Goal: Complete application form

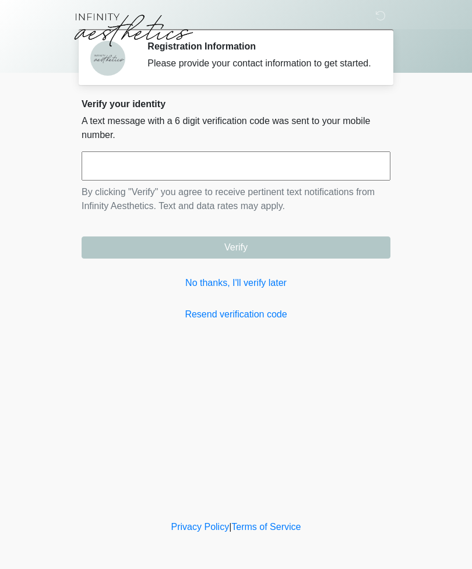
click at [236, 181] on input "text" at bounding box center [236, 165] width 309 height 29
type input "******"
click at [312, 259] on button "Verify" at bounding box center [236, 248] width 309 height 22
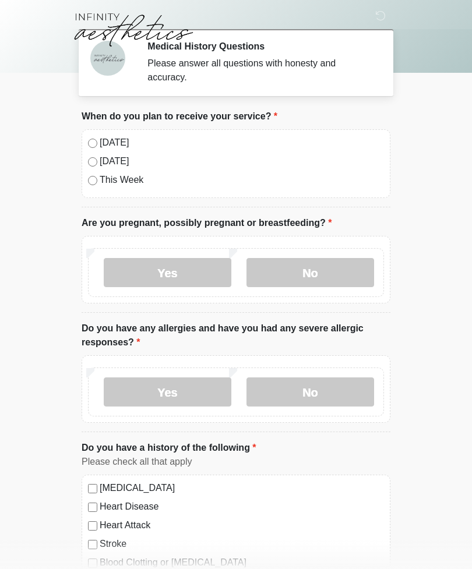
click at [147, 156] on label "Tomorrow" at bounding box center [242, 161] width 284 height 14
click at [107, 147] on label "Today" at bounding box center [242, 143] width 284 height 14
click at [329, 285] on label "No" at bounding box center [310, 272] width 128 height 29
click at [339, 403] on label "No" at bounding box center [310, 392] width 128 height 29
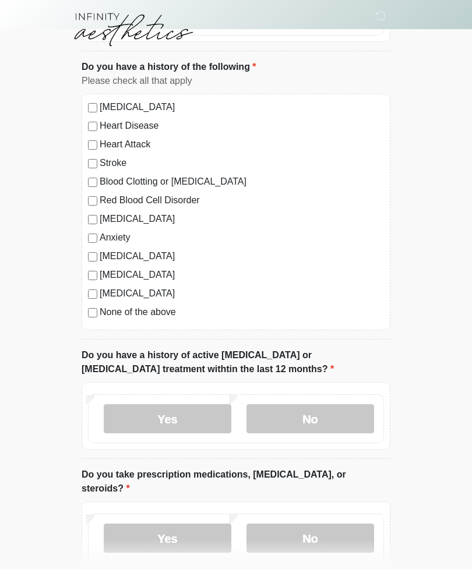
scroll to position [383, 0]
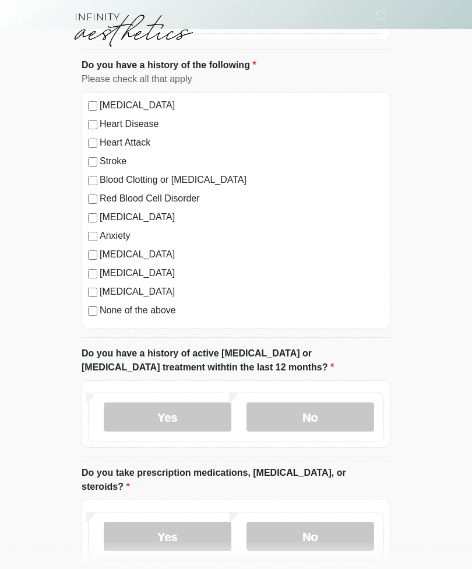
click at [313, 415] on label "No" at bounding box center [310, 417] width 128 height 29
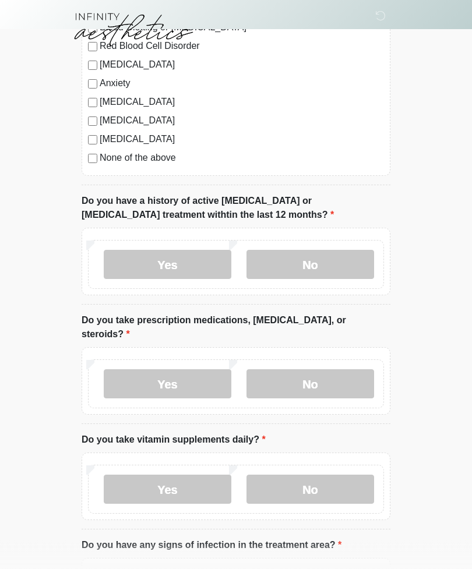
click at [322, 373] on label "No" at bounding box center [310, 384] width 128 height 29
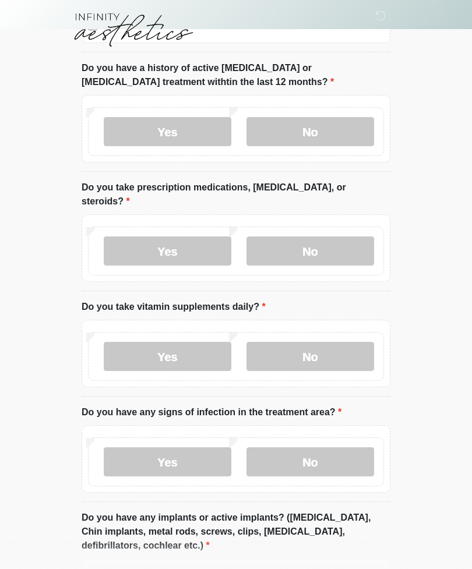
scroll to position [676, 0]
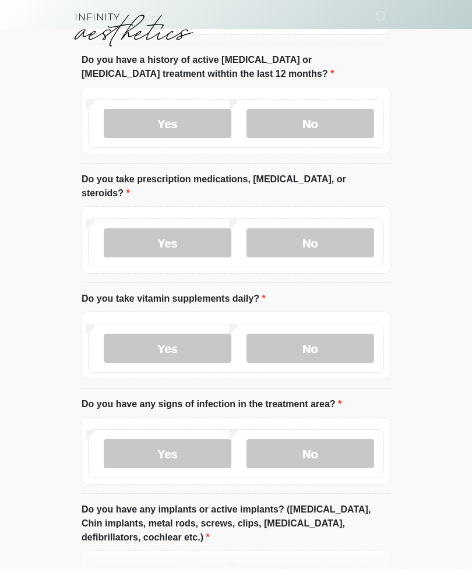
click at [185, 342] on label "Yes" at bounding box center [168, 348] width 128 height 29
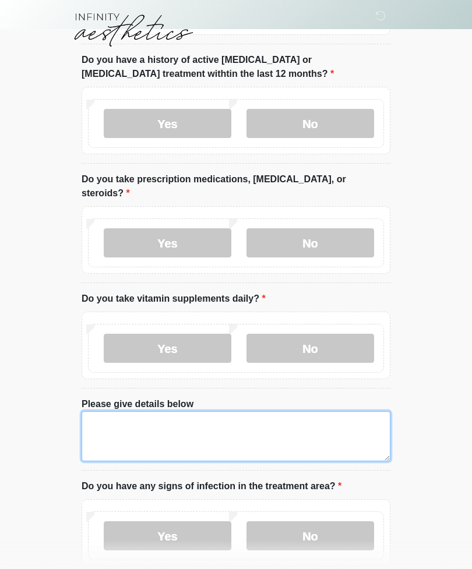
click at [288, 421] on textarea "Please give details below" at bounding box center [236, 436] width 309 height 50
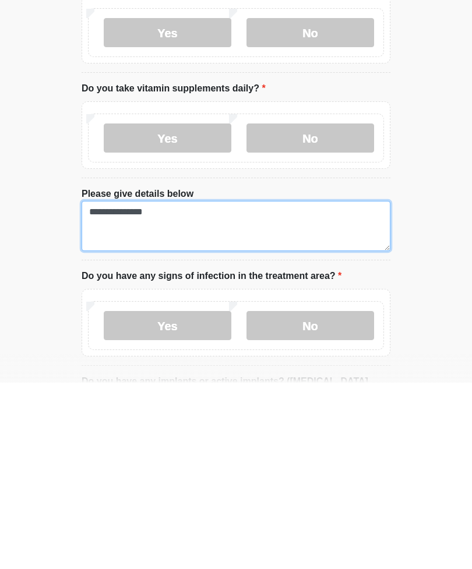
type textarea "**********"
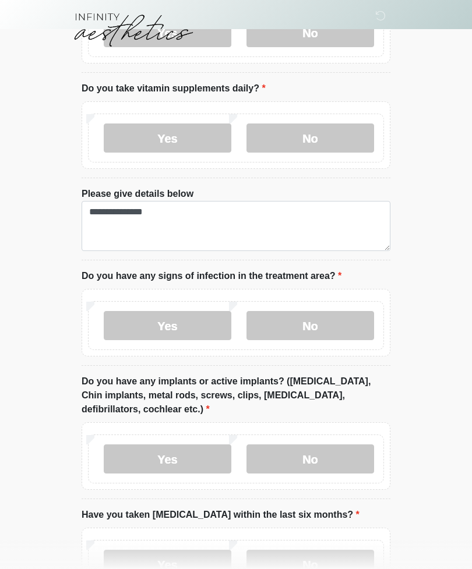
click at [323, 313] on label "No" at bounding box center [310, 325] width 128 height 29
click at [190, 450] on label "Yes" at bounding box center [168, 459] width 128 height 29
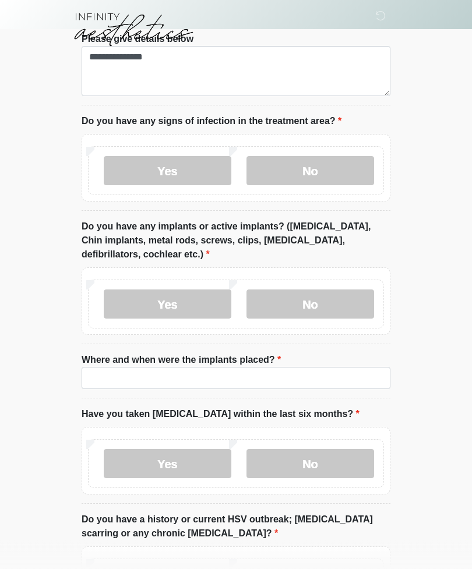
scroll to position [1053, 0]
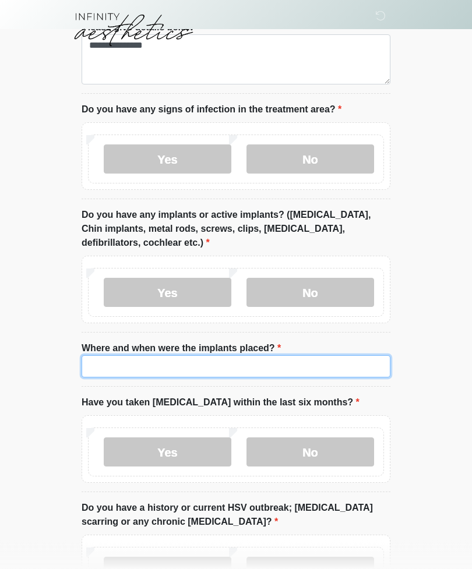
click at [279, 357] on input "Where and when were the implants placed?" at bounding box center [236, 367] width 309 height 22
type input "*"
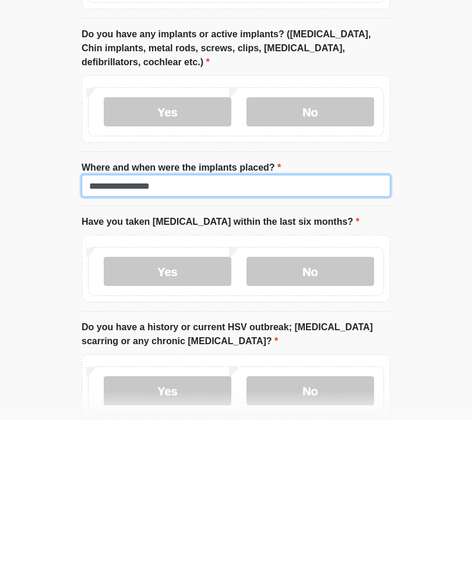
scroll to position [1085, 0]
type input "**********"
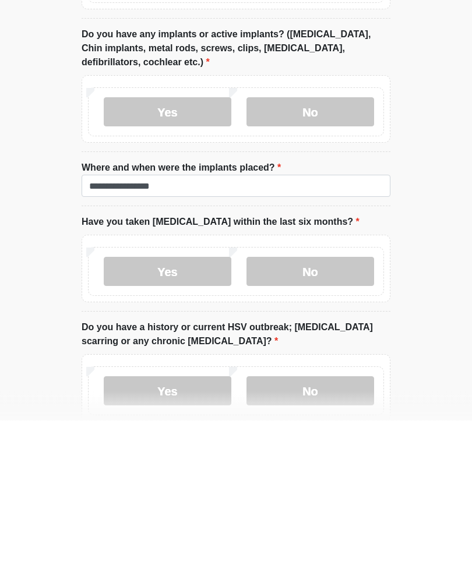
click at [334, 406] on label "No" at bounding box center [310, 420] width 128 height 29
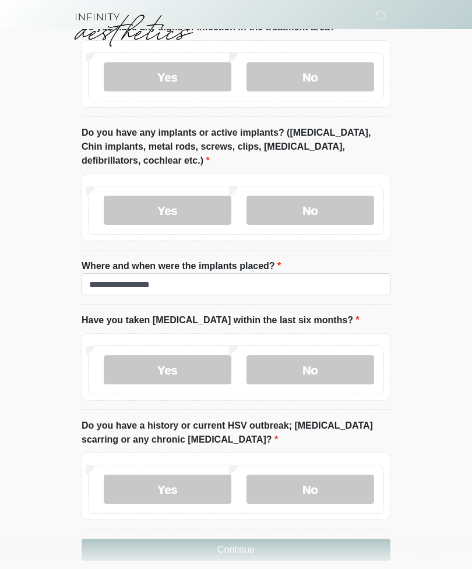
click at [337, 478] on label "No" at bounding box center [310, 489] width 128 height 29
click at [323, 539] on button "Continue" at bounding box center [236, 550] width 309 height 22
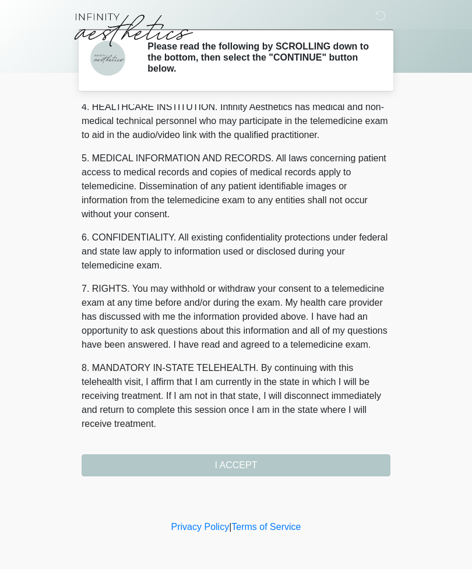
scroll to position [340, 0]
click at [303, 473] on button "I ACCEPT" at bounding box center [236, 465] width 309 height 22
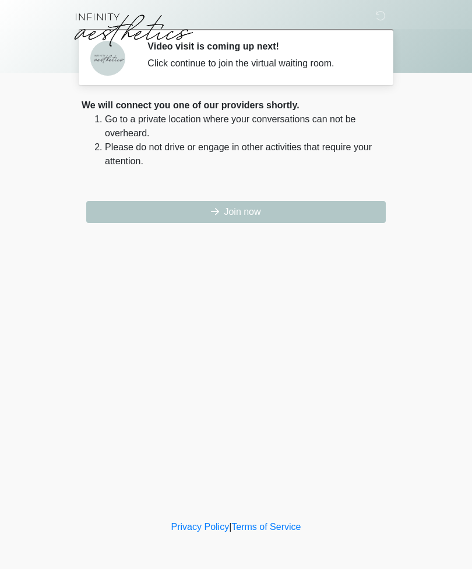
click at [348, 221] on button "Join now" at bounding box center [235, 212] width 299 height 22
